Goal: Information Seeking & Learning: Compare options

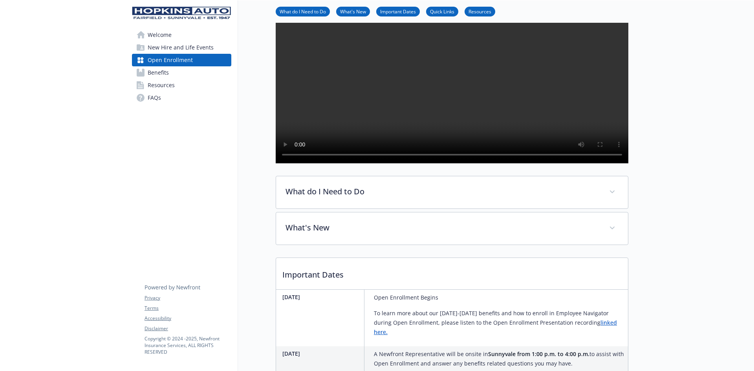
scroll to position [39, 0]
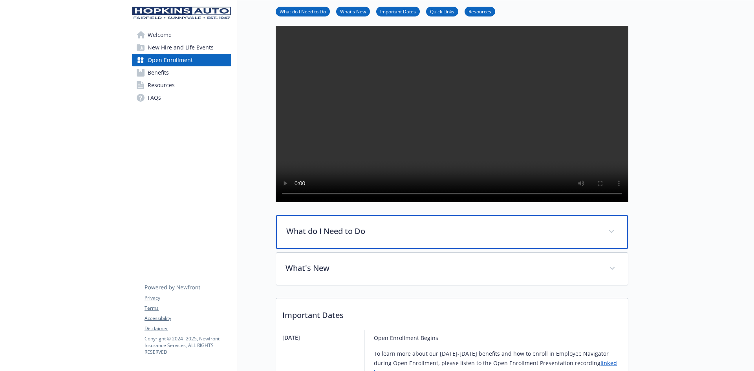
click at [611, 233] on icon at bounding box center [611, 231] width 5 height 3
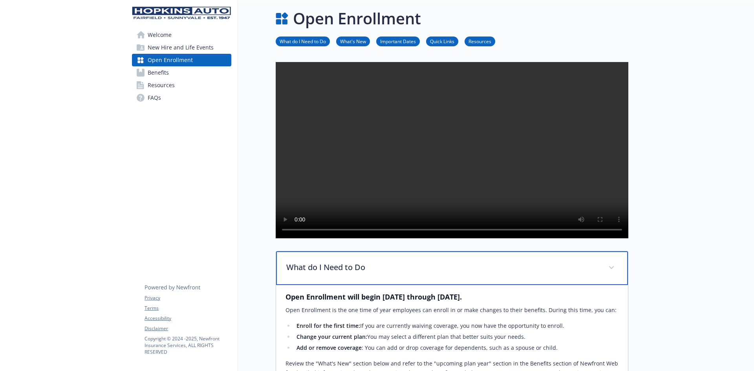
scroll to position [0, 0]
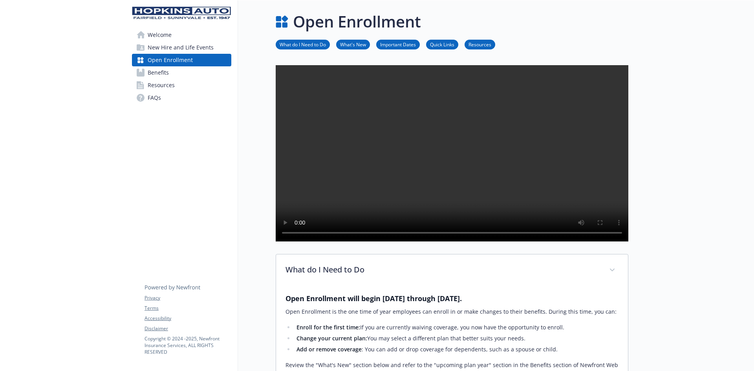
click at [356, 45] on link "What's New" at bounding box center [353, 43] width 34 height 7
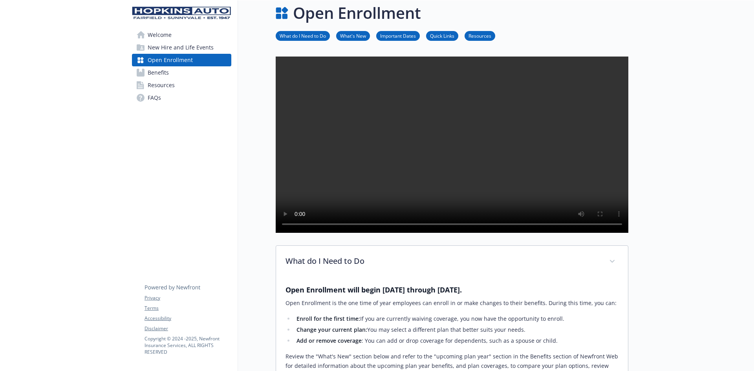
scroll to position [0, 6]
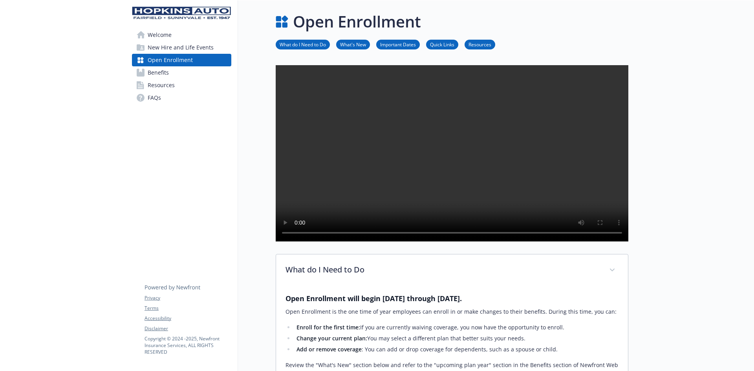
click at [395, 42] on link "Important Dates" at bounding box center [398, 43] width 44 height 7
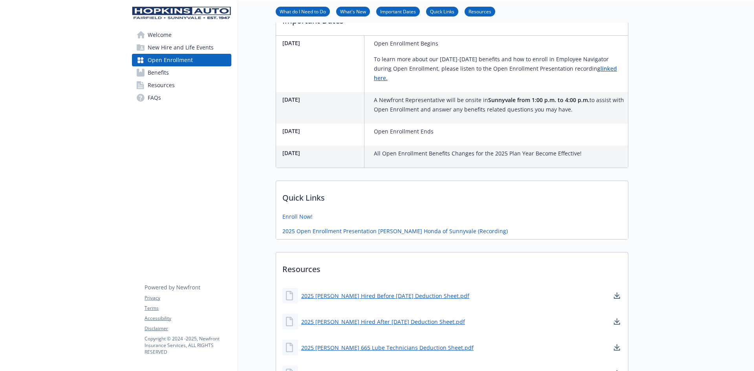
scroll to position [561, 6]
click at [430, 7] on link "Quick Links" at bounding box center [442, 10] width 32 height 7
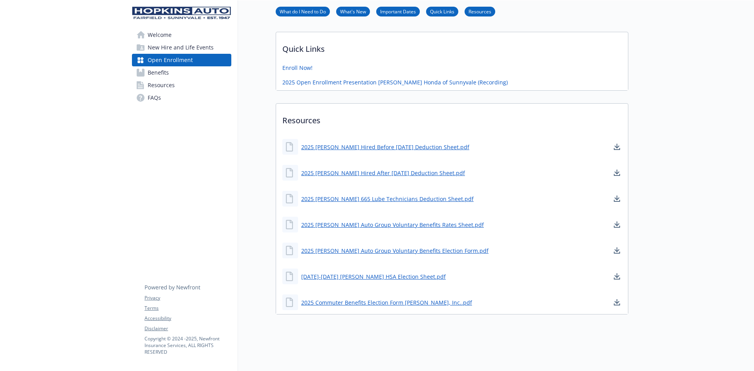
scroll to position [729, 6]
click at [476, 9] on link "Resources" at bounding box center [479, 10] width 31 height 7
click at [302, 16] on li "What do I Need to Do" at bounding box center [303, 12] width 54 height 10
click at [303, 10] on link "What do I Need to Do" at bounding box center [303, 10] width 54 height 7
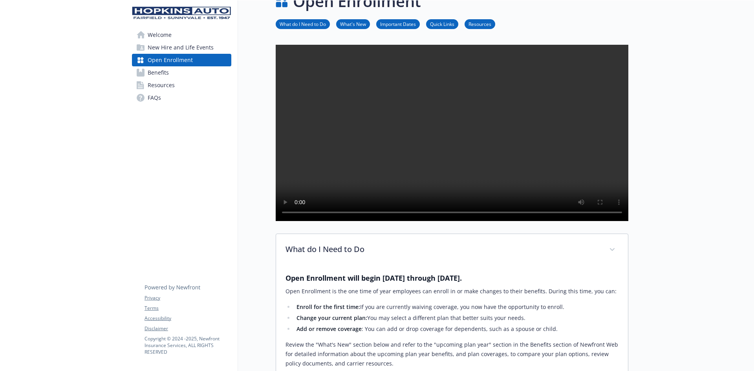
scroll to position [16, 6]
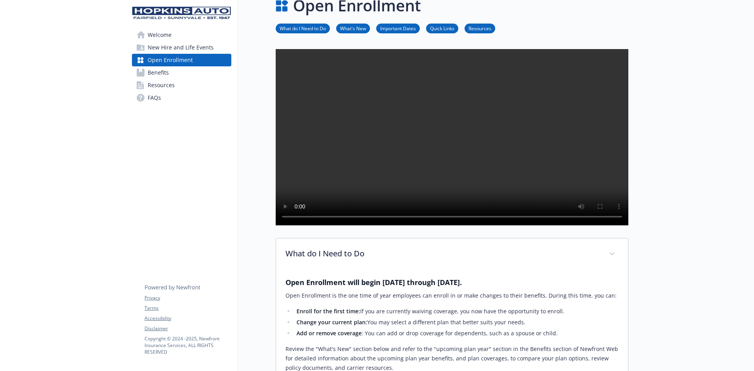
click at [153, 49] on span "New Hire and Life Events" at bounding box center [181, 47] width 66 height 13
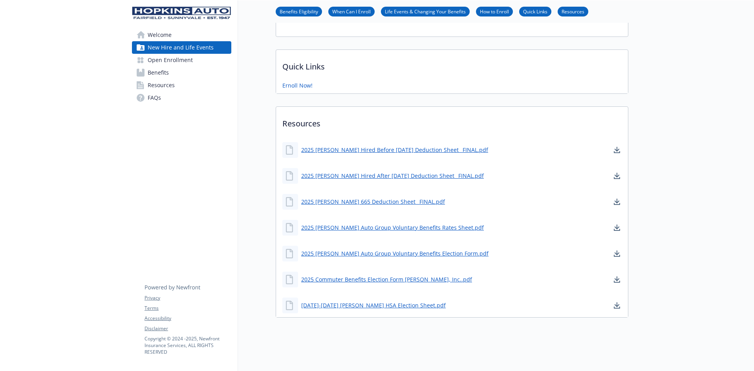
scroll to position [363, 6]
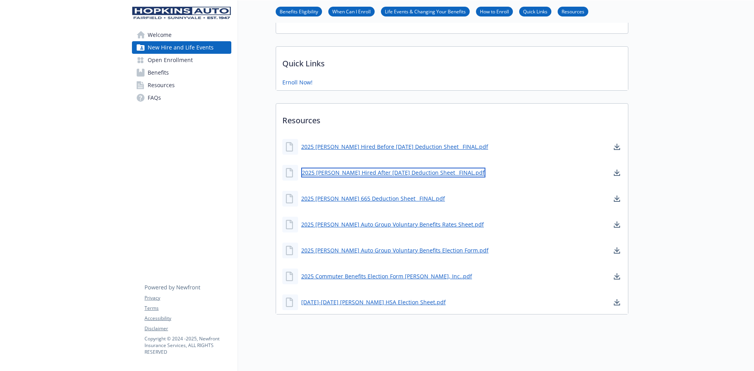
click at [336, 168] on link "2025 [PERSON_NAME] Hired After [DATE] Deduction Sheet_ FINAL.pdf" at bounding box center [393, 173] width 184 height 10
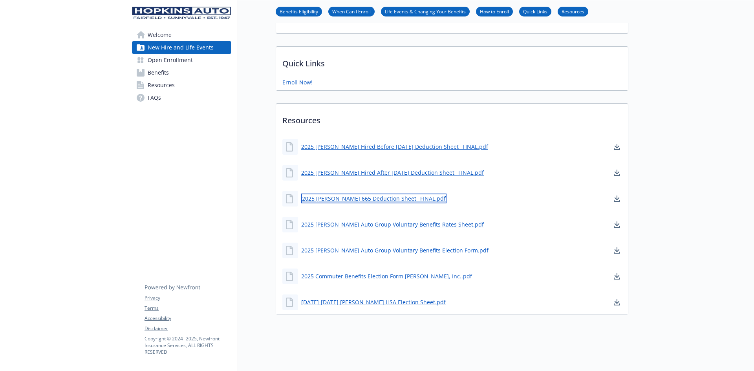
click at [350, 194] on link "2025 [PERSON_NAME] 665 Deduction Sheet_ FINAL.pdf" at bounding box center [373, 199] width 145 height 10
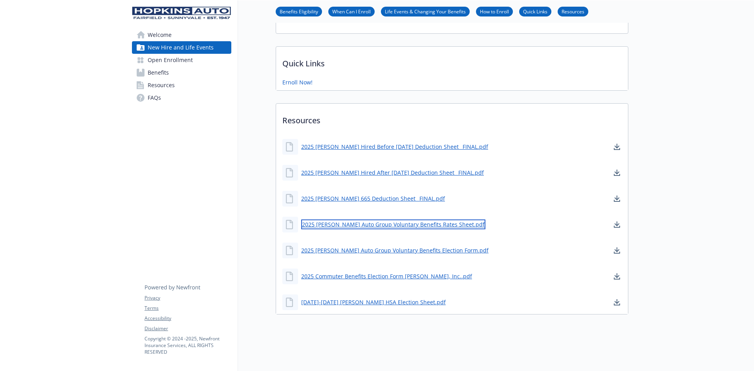
click at [398, 219] on link "2025 [PERSON_NAME] Auto Group Voluntary Benefits Rates Sheet.pdf" at bounding box center [393, 224] width 184 height 10
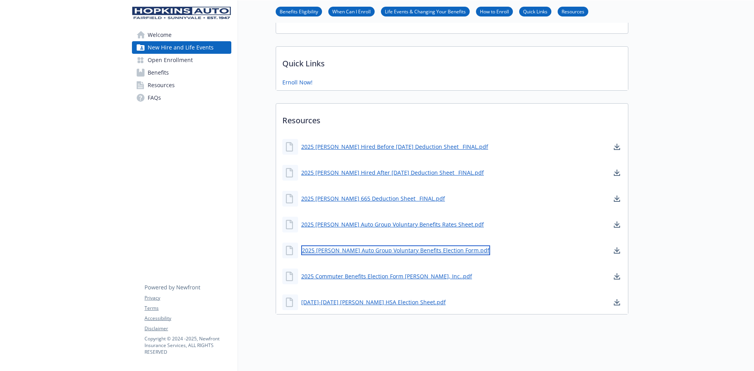
click at [403, 245] on link "2025 [PERSON_NAME] Auto Group Voluntary Benefits Election Form.pdf" at bounding box center [395, 250] width 189 height 10
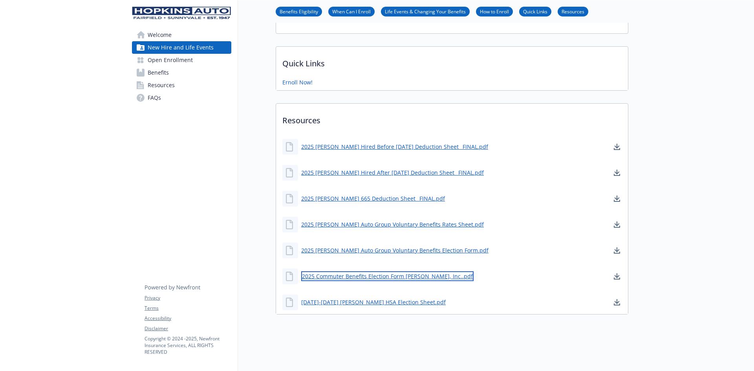
click at [361, 273] on link "2025 Commuter Benefits Election Form [PERSON_NAME], Inc..pdf" at bounding box center [387, 276] width 172 height 10
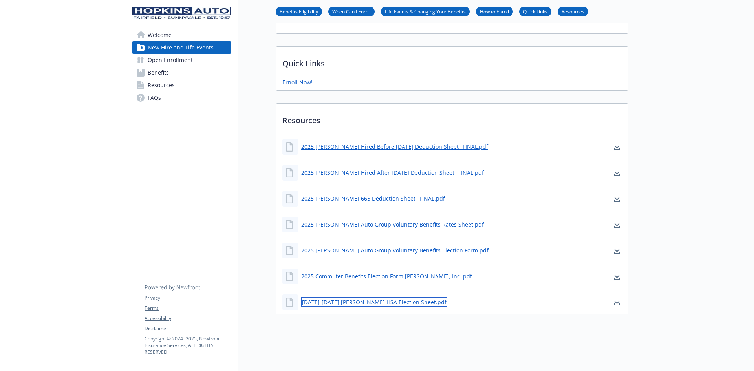
click at [366, 297] on link "[DATE]-[DATE] [PERSON_NAME] HSA Election Sheet.pdf" at bounding box center [374, 302] width 146 height 10
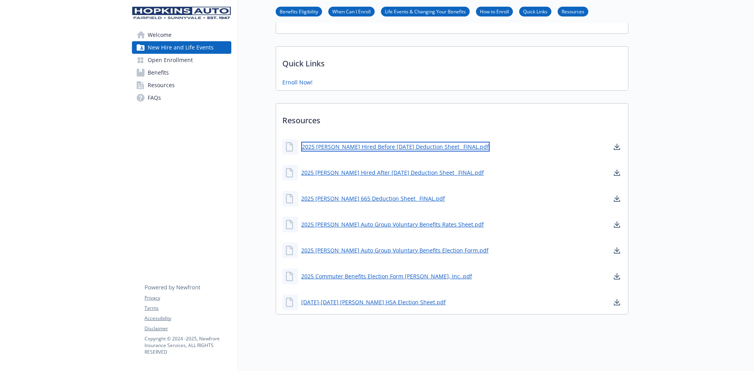
click at [396, 144] on link "2025 [PERSON_NAME] Hired Before [DATE] Deduction Sheet_ FINAL.pdf" at bounding box center [395, 147] width 188 height 10
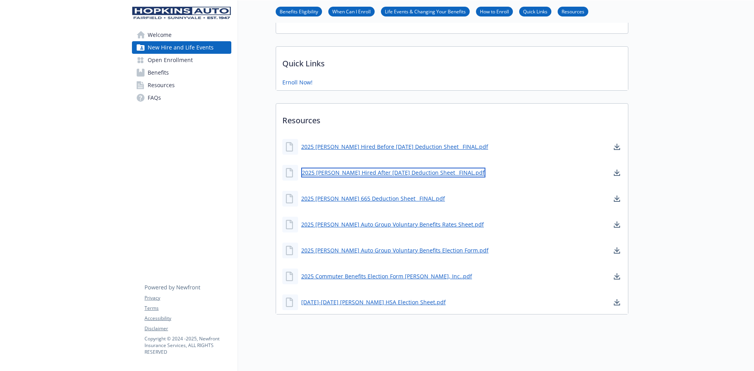
click at [394, 168] on link "2025 [PERSON_NAME] Hired After [DATE] Deduction Sheet_ FINAL.pdf" at bounding box center [393, 173] width 184 height 10
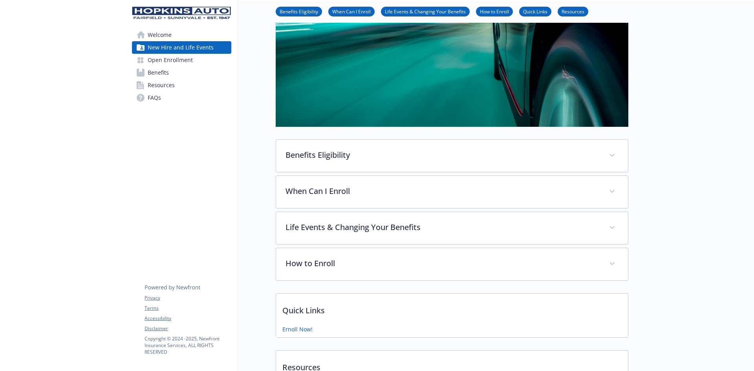
scroll to position [88, 6]
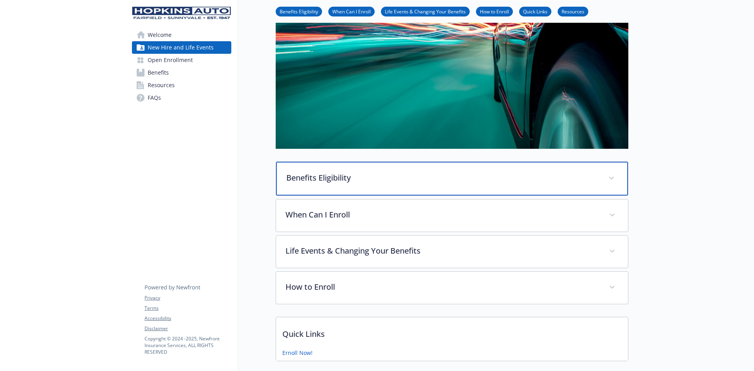
click at [325, 177] on p "Benefits Eligibility" at bounding box center [442, 178] width 313 height 12
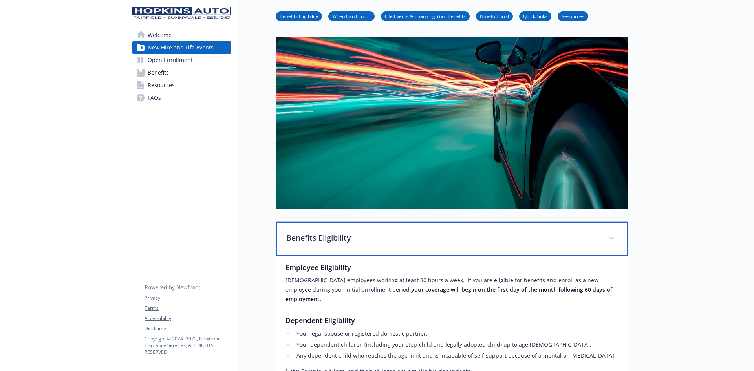
scroll to position [10, 6]
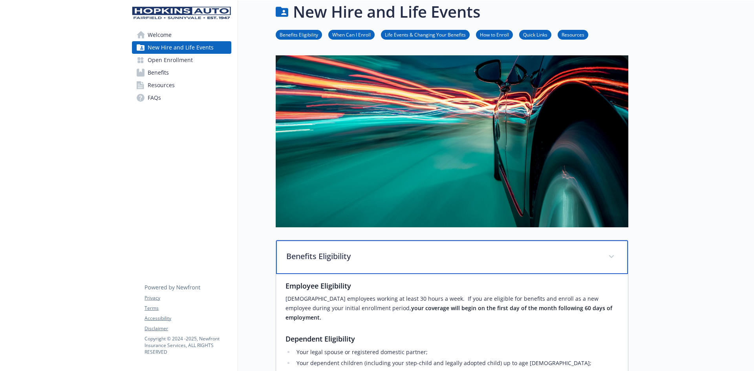
click at [609, 257] on icon at bounding box center [611, 256] width 5 height 3
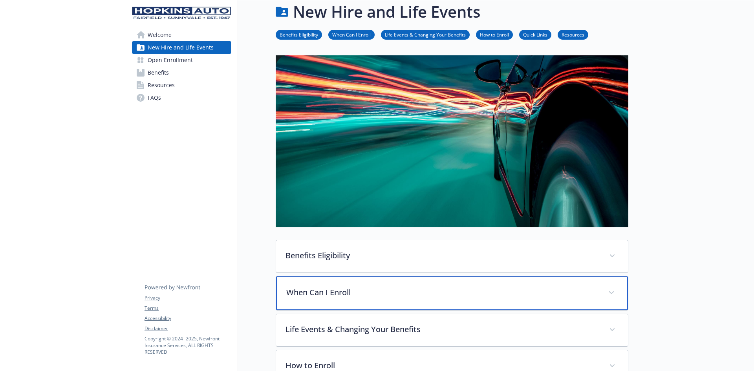
click at [605, 295] on span at bounding box center [611, 293] width 13 height 13
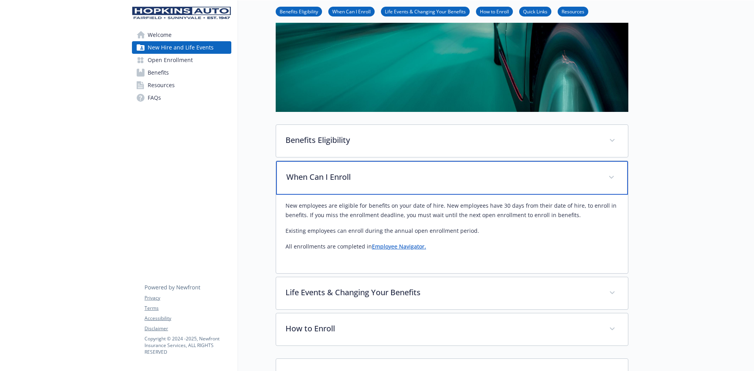
scroll to position [128, 6]
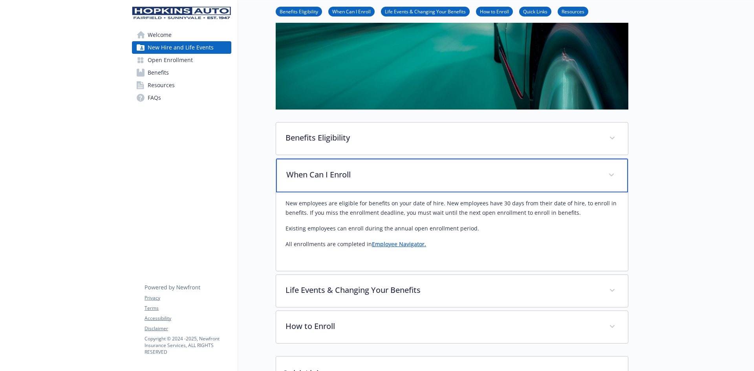
click at [609, 175] on icon at bounding box center [611, 175] width 5 height 3
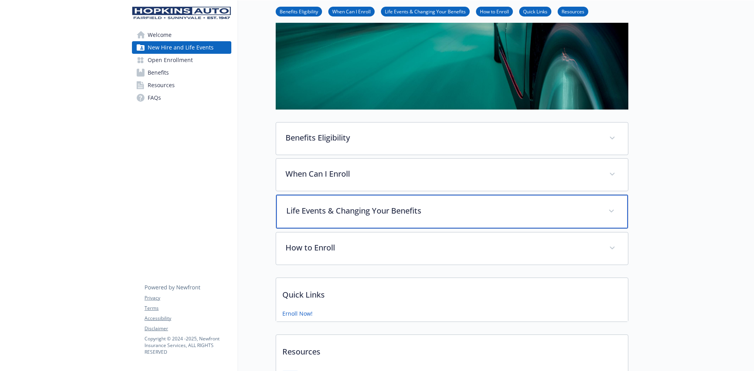
click at [609, 212] on icon at bounding box center [611, 211] width 5 height 3
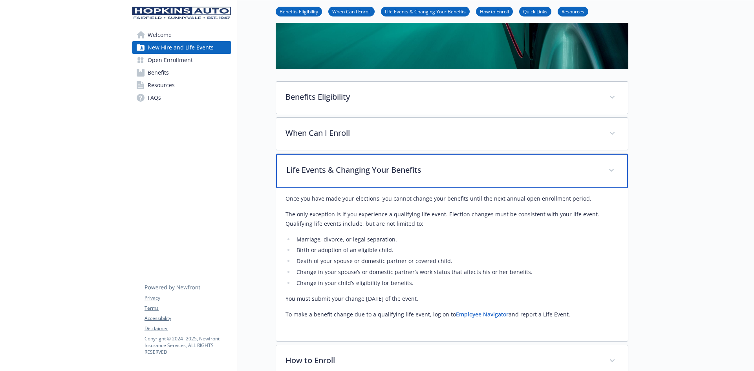
scroll to position [206, 6]
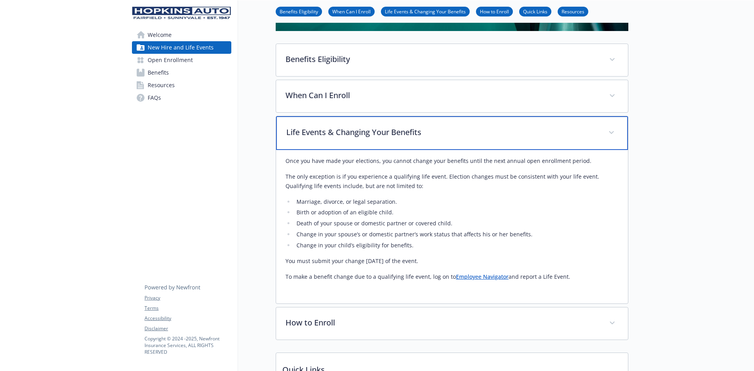
click at [609, 132] on icon at bounding box center [611, 132] width 5 height 3
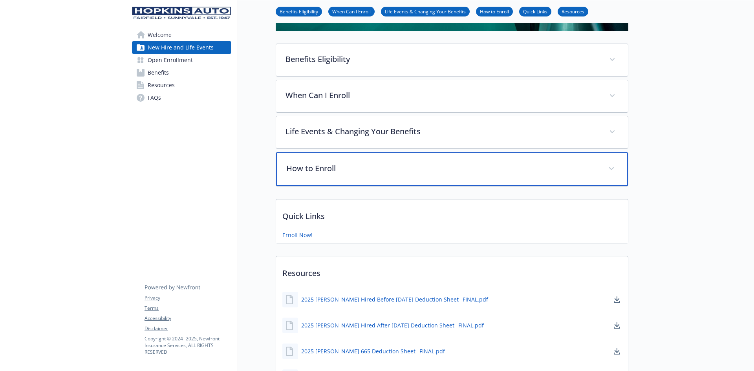
click at [607, 171] on span at bounding box center [611, 169] width 13 height 13
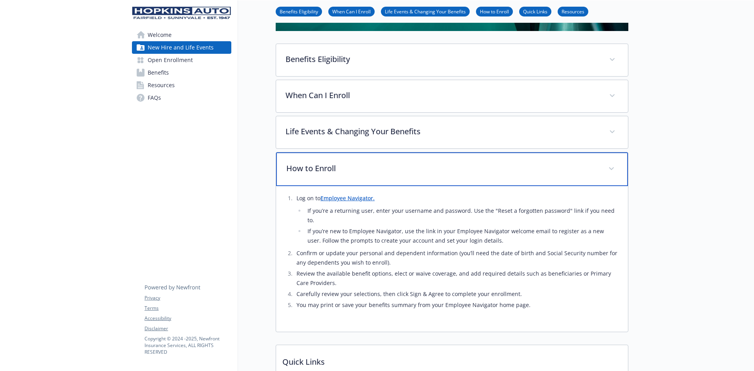
click at [607, 170] on span at bounding box center [611, 169] width 13 height 13
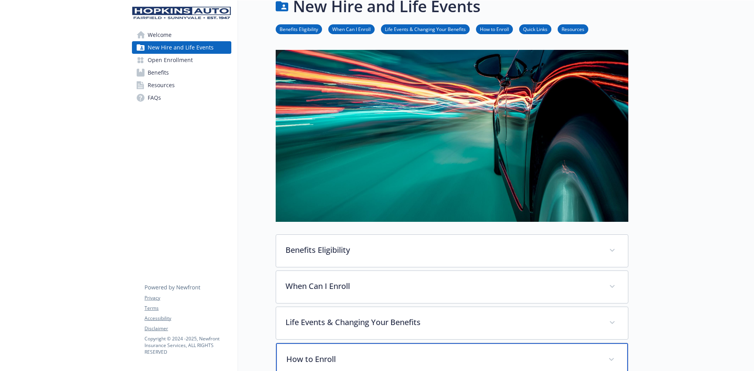
scroll to position [0, 6]
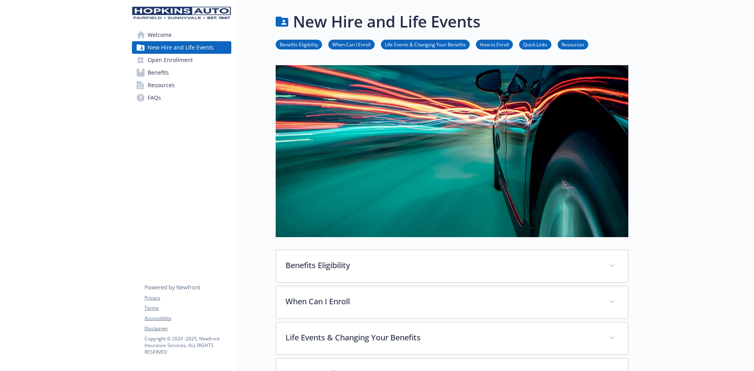
click at [297, 43] on link "Benefits Eligibility" at bounding box center [299, 43] width 46 height 7
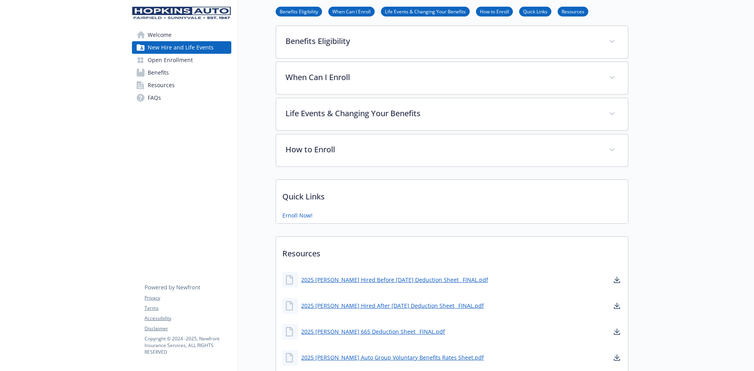
scroll to position [225, 6]
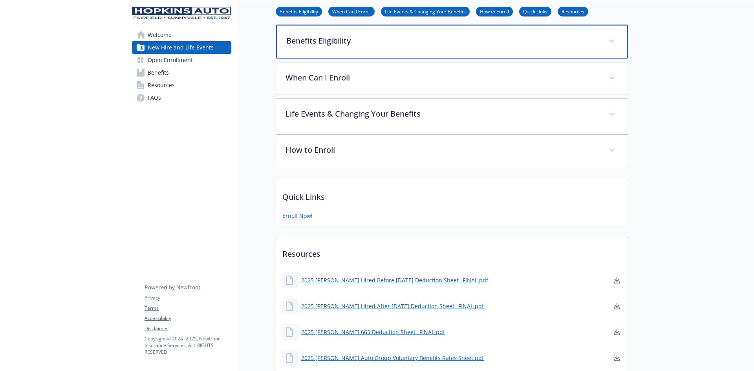
click at [319, 42] on p "Benefits Eligibility" at bounding box center [442, 41] width 313 height 12
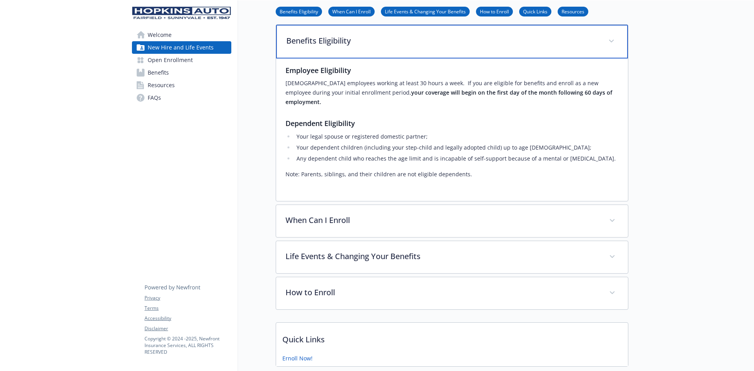
click at [613, 43] on div "Benefits Eligibility" at bounding box center [452, 42] width 352 height 34
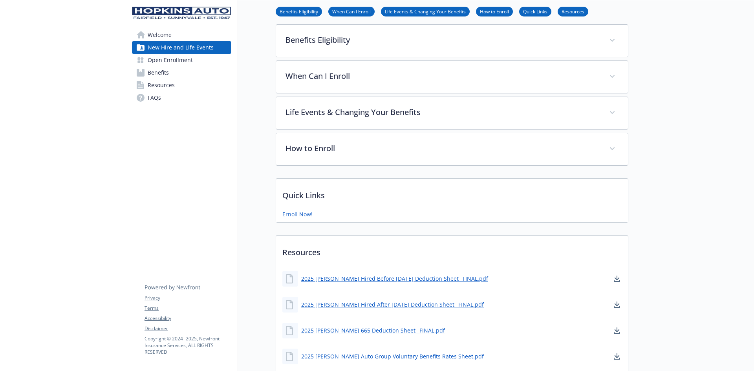
click at [160, 73] on span "Benefits" at bounding box center [158, 72] width 21 height 13
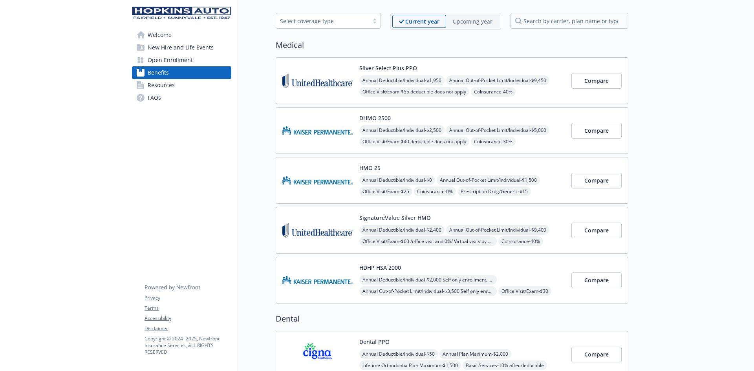
scroll to position [29, 6]
click at [584, 181] on span "Compare" at bounding box center [596, 180] width 24 height 7
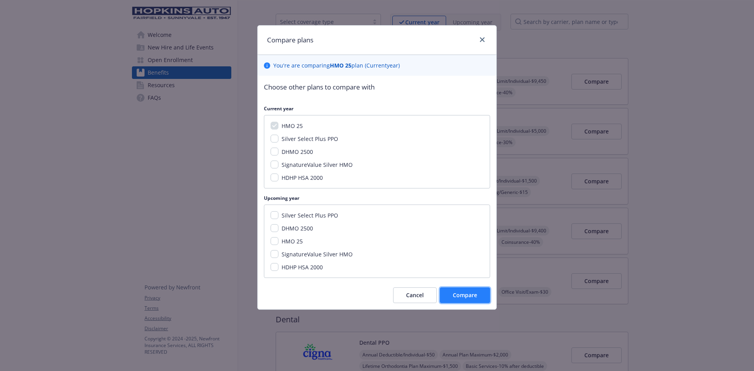
click at [467, 297] on span "Compare" at bounding box center [465, 294] width 24 height 7
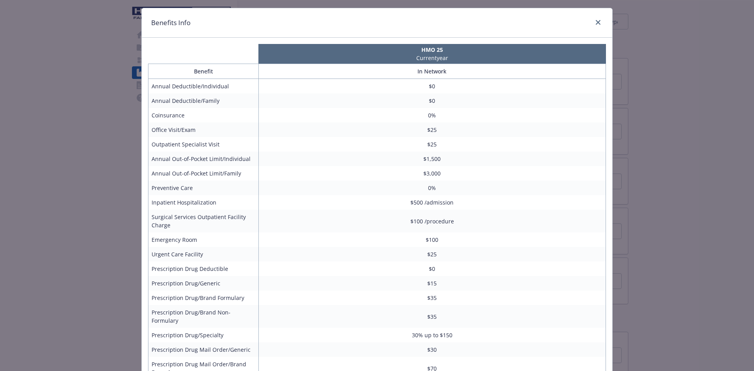
scroll to position [0, 0]
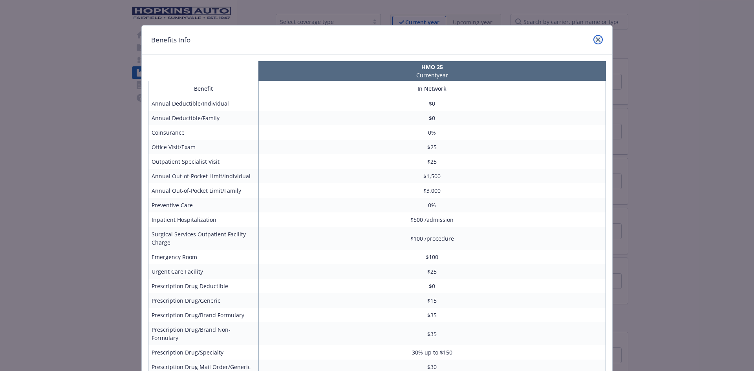
click at [596, 38] on icon "close" at bounding box center [598, 39] width 5 height 5
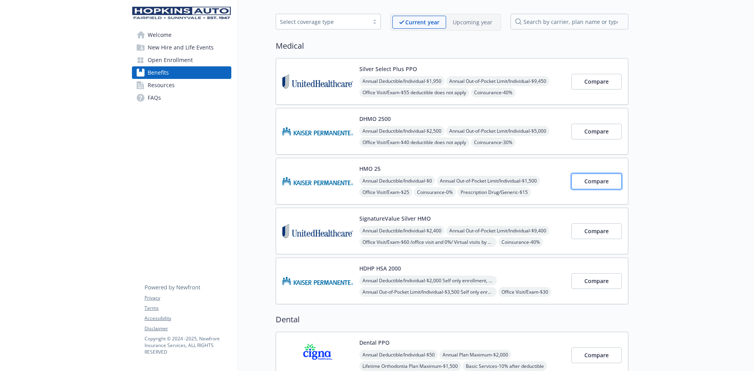
click at [585, 181] on span "Compare" at bounding box center [596, 180] width 24 height 7
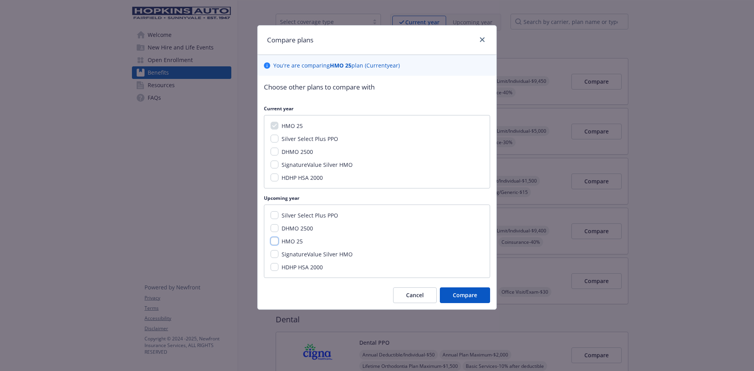
click at [276, 243] on input "HMO 25" at bounding box center [275, 241] width 8 height 8
checkbox input "true"
click at [461, 296] on span "Compare" at bounding box center [465, 294] width 24 height 7
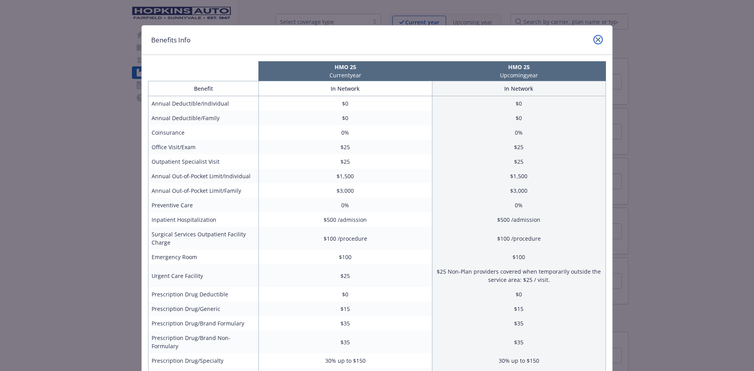
click at [596, 40] on icon "close" at bounding box center [598, 39] width 5 height 5
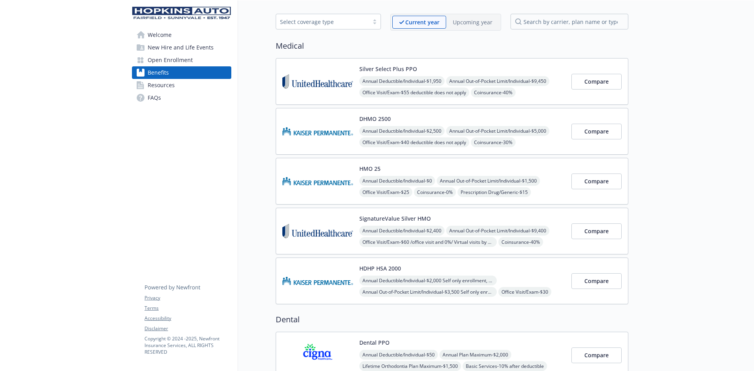
click at [478, 22] on p "Upcoming year" at bounding box center [473, 22] width 40 height 8
click at [594, 181] on span "Compare" at bounding box center [596, 180] width 24 height 7
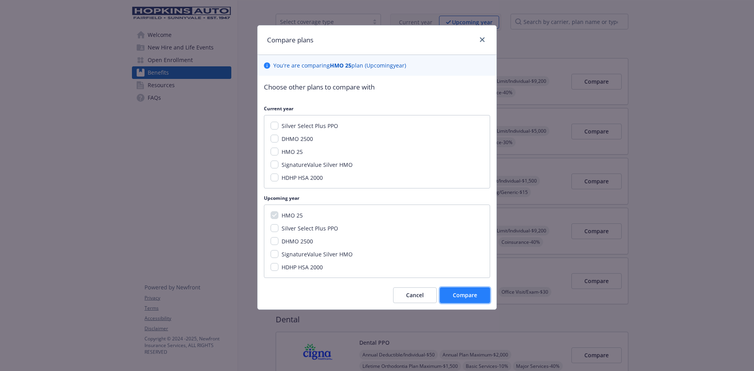
click at [484, 296] on button "Compare" at bounding box center [465, 295] width 50 height 16
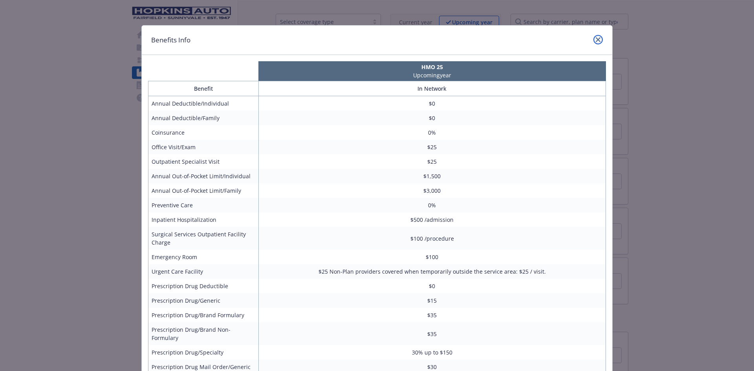
click at [596, 40] on icon "close" at bounding box center [598, 39] width 5 height 5
